Goal: Task Accomplishment & Management: Use online tool/utility

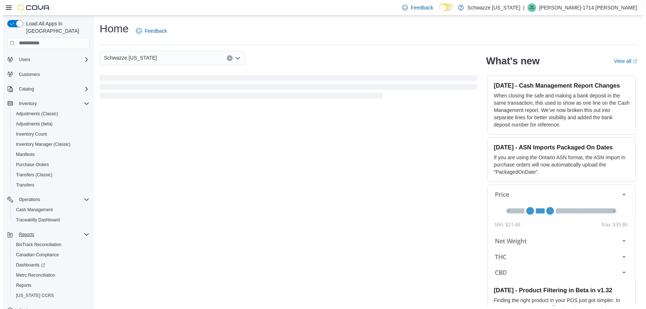
scroll to position [21, 0]
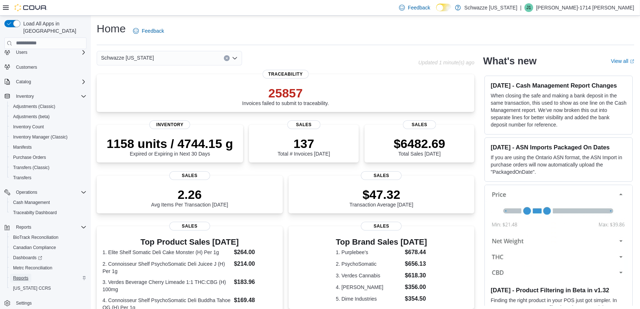
click at [21, 275] on span "Reports" at bounding box center [20, 278] width 15 height 6
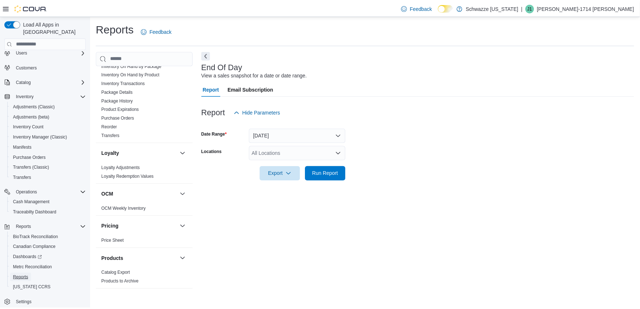
scroll to position [501, 0]
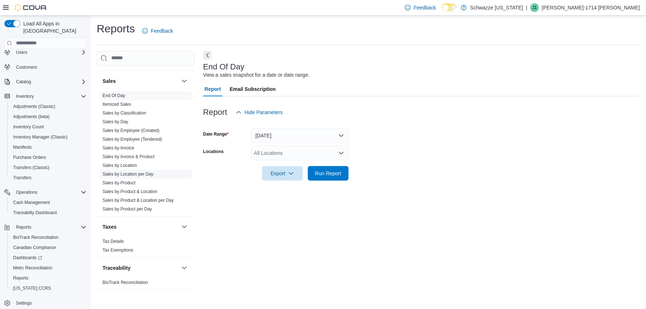
click at [145, 173] on link "Sales by Location per Day" at bounding box center [127, 174] width 51 height 5
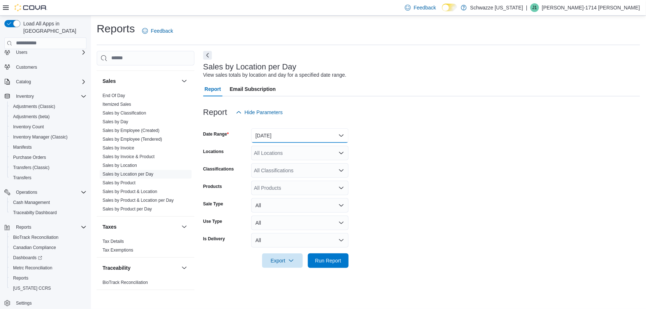
click at [300, 135] on button "Yesterday" at bounding box center [299, 135] width 97 height 15
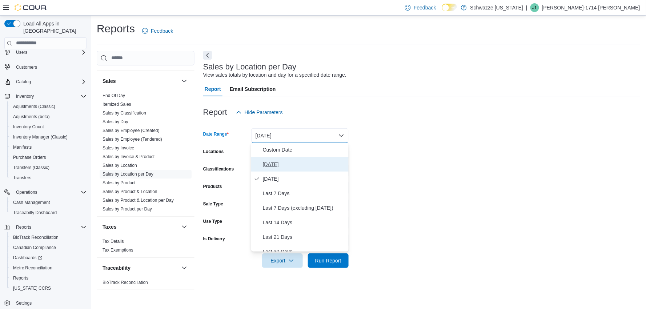
click at [272, 164] on span "Today" at bounding box center [304, 164] width 83 height 9
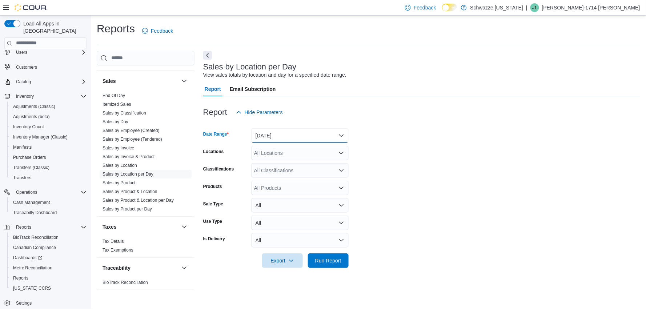
click at [282, 140] on button "Today" at bounding box center [299, 135] width 97 height 15
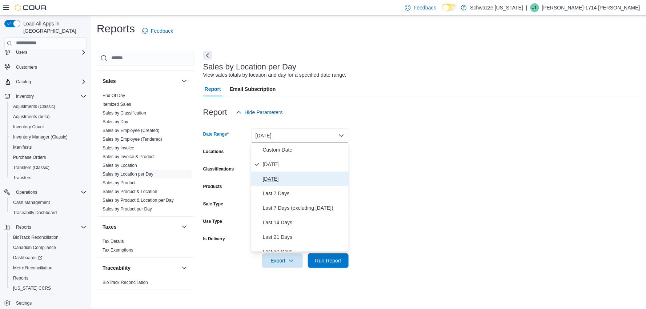
click at [273, 177] on span "Yesterday" at bounding box center [304, 178] width 83 height 9
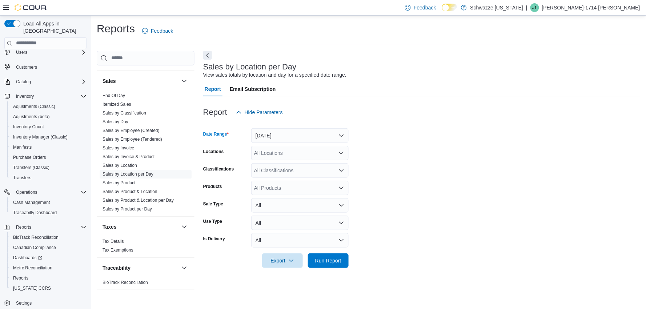
click at [318, 152] on div "All Locations" at bounding box center [299, 153] width 97 height 15
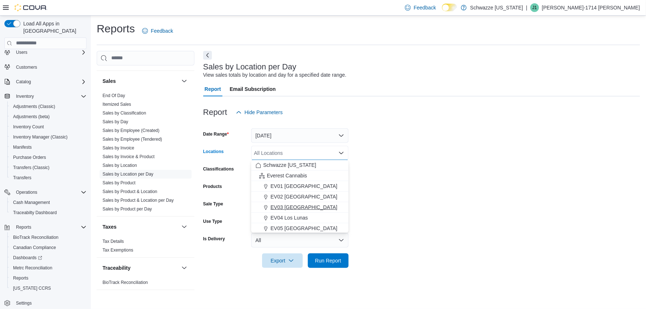
click at [294, 205] on span "EV03 West Central" at bounding box center [303, 206] width 67 height 7
click at [368, 227] on form "Date Range Yesterday Locations EV03 West Central Combo box. Selected. EV03 West…" at bounding box center [421, 194] width 437 height 148
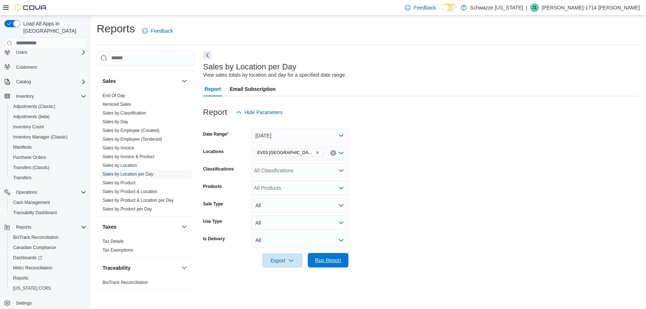
click at [338, 261] on span "Run Report" at bounding box center [328, 260] width 26 height 7
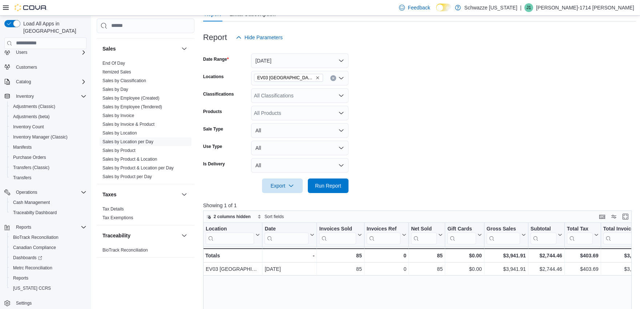
scroll to position [81, 0]
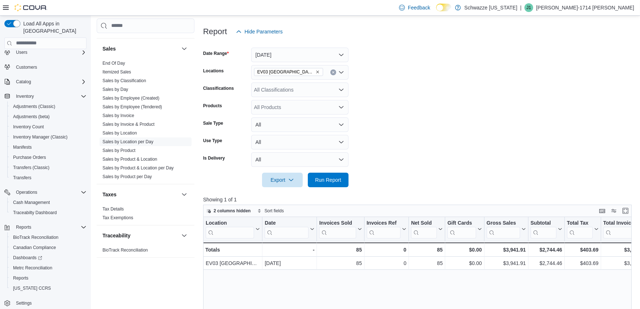
drag, startPoint x: 457, startPoint y: 287, endPoint x: 514, endPoint y: 289, distance: 57.1
drag, startPoint x: 496, startPoint y: 293, endPoint x: 518, endPoint y: 294, distance: 22.2
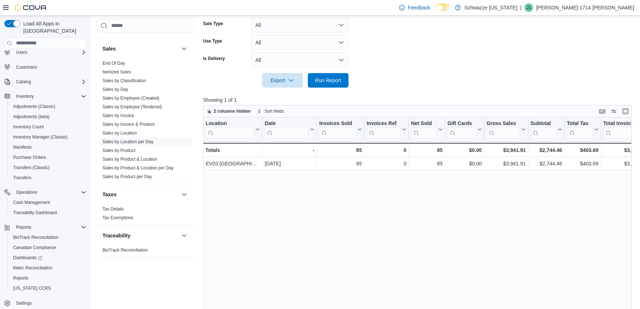
scroll to position [202, 0]
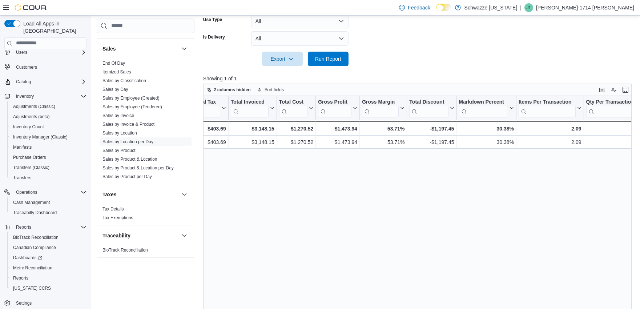
drag, startPoint x: 439, startPoint y: 273, endPoint x: 473, endPoint y: 275, distance: 34.2
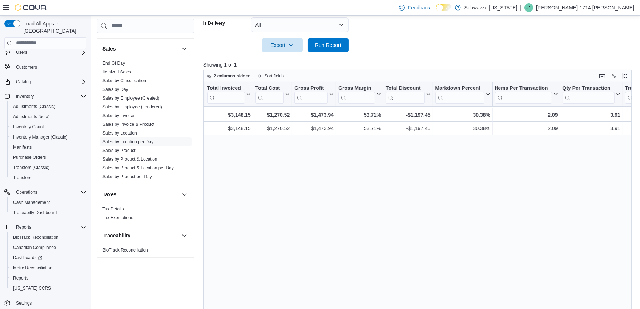
scroll to position [229, 0]
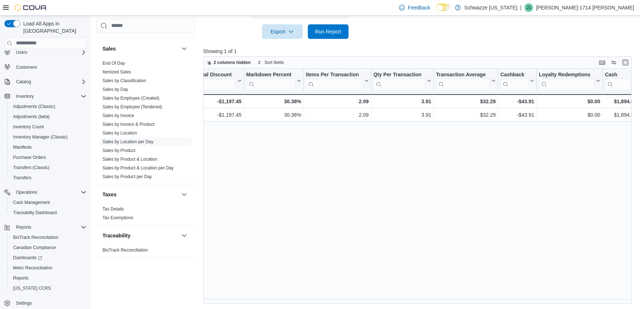
drag, startPoint x: 517, startPoint y: 246, endPoint x: 545, endPoint y: 240, distance: 28.7
